Goal: Information Seeking & Learning: Learn about a topic

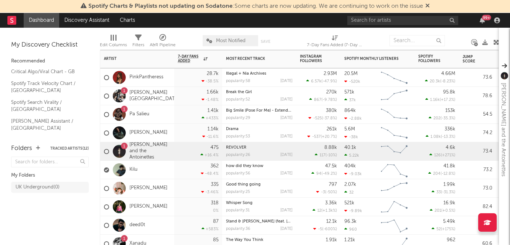
click at [175, 151] on div "475 +16.4 %" at bounding box center [198, 151] width 48 height 18
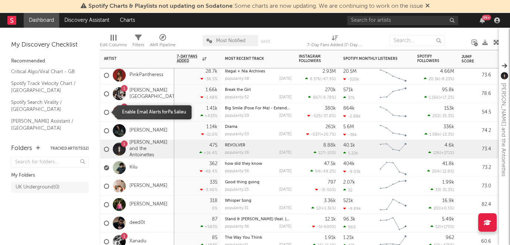
click at [108, 105] on span at bounding box center [106, 112] width 5 height 21
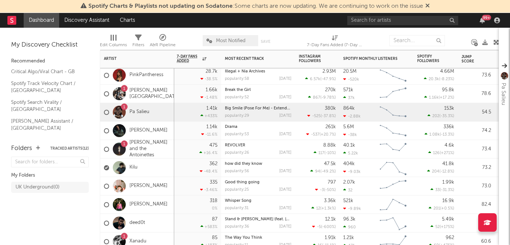
click at [167, 110] on div "1 Pa Salieu" at bounding box center [137, 112] width 74 height 18
click at [169, 113] on div "1 Pa Salieu" at bounding box center [137, 112] width 74 height 18
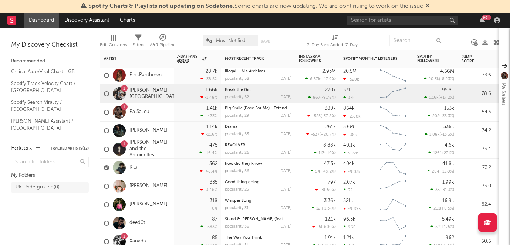
click at [176, 93] on div "1.66k -1.48 %" at bounding box center [197, 94] width 48 height 18
click at [159, 106] on div "1 Pa Salieu" at bounding box center [137, 112] width 74 height 18
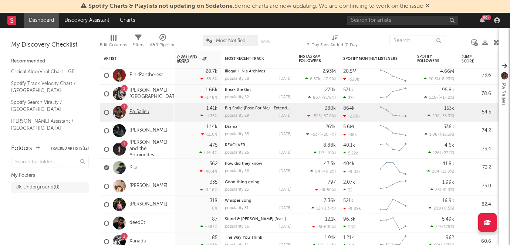
click at [148, 111] on link "Pa Salieu" at bounding box center [139, 112] width 20 height 6
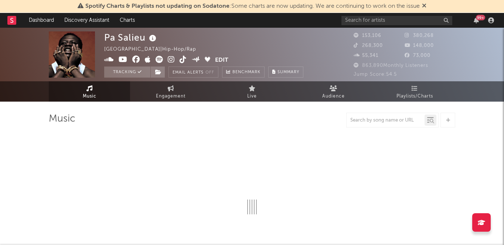
select select "6m"
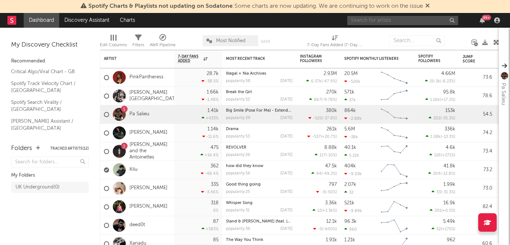
click at [374, 18] on input "text" at bounding box center [402, 20] width 111 height 9
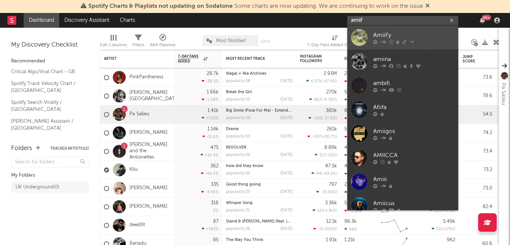
type input "amiif"
click at [382, 29] on link "AmiiFy" at bounding box center [402, 38] width 111 height 24
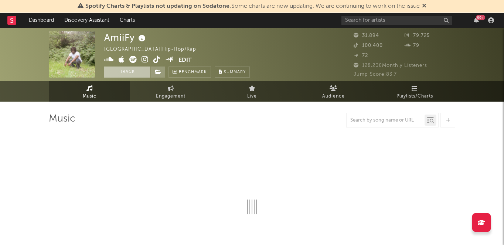
select select "1w"
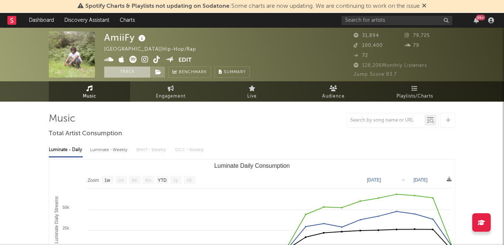
click at [137, 72] on button "Track" at bounding box center [127, 72] width 46 height 11
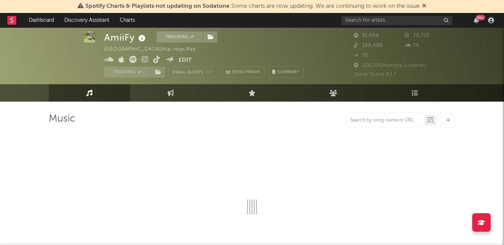
select select "1w"
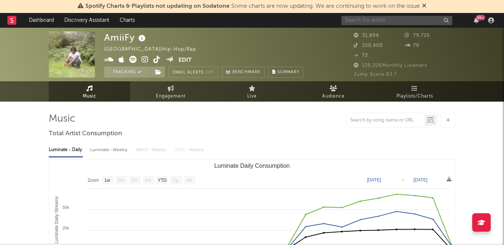
click at [377, 23] on input "text" at bounding box center [397, 20] width 111 height 9
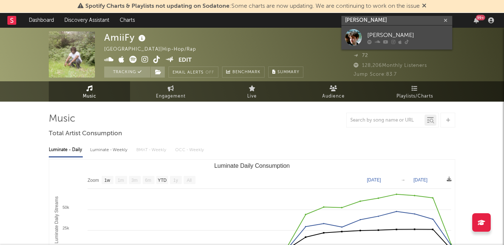
type input "charlie noor"
click at [378, 35] on div "Charlie Noordewier" at bounding box center [407, 35] width 81 height 9
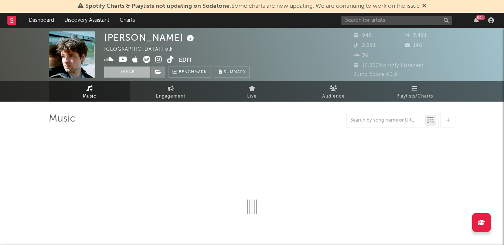
click at [135, 73] on button "Track" at bounding box center [127, 72] width 46 height 11
select select "1w"
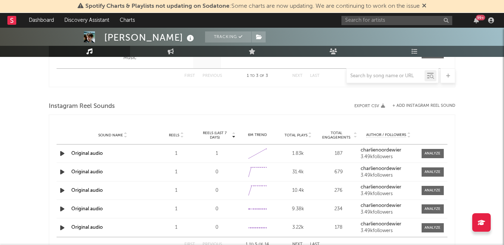
scroll to position [401, 0]
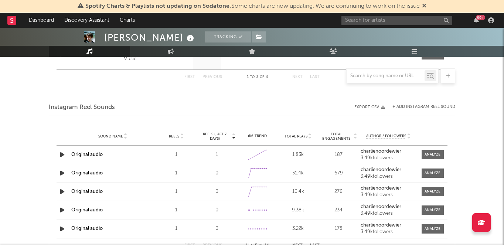
click at [399, 108] on button "+ Add Instagram Reel Sound" at bounding box center [424, 107] width 63 height 4
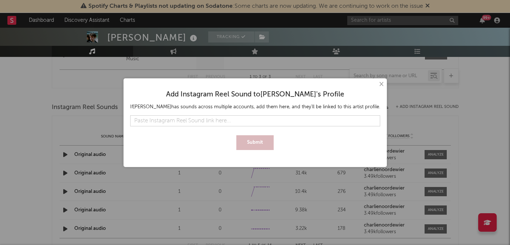
click at [380, 81] on button "×" at bounding box center [381, 84] width 8 height 8
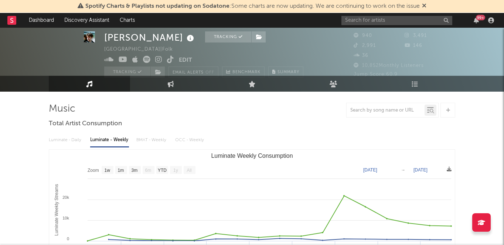
scroll to position [0, 0]
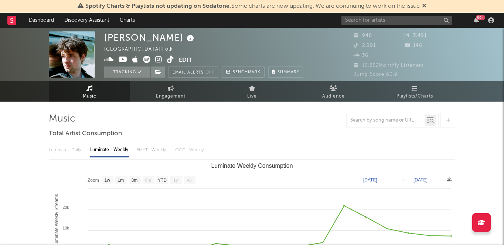
click at [173, 60] on icon at bounding box center [170, 59] width 7 height 7
click at [192, 98] on link "Engagement" at bounding box center [170, 91] width 81 height 20
select select "1w"
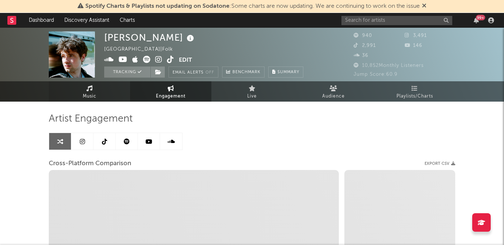
click at [84, 86] on link "Music" at bounding box center [89, 91] width 81 height 20
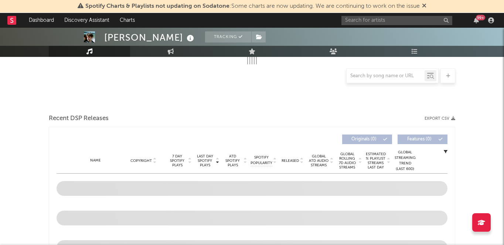
select select "1w"
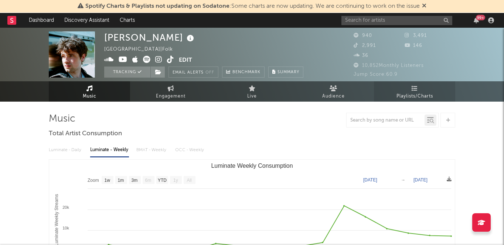
click at [417, 83] on link "Playlists/Charts" at bounding box center [414, 91] width 81 height 20
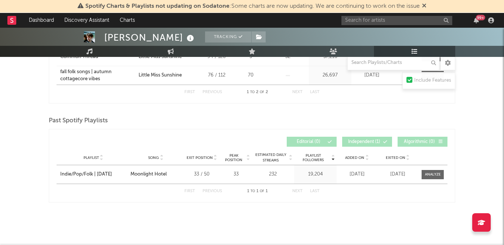
scroll to position [173, 0]
